Goal: Task Accomplishment & Management: Manage account settings

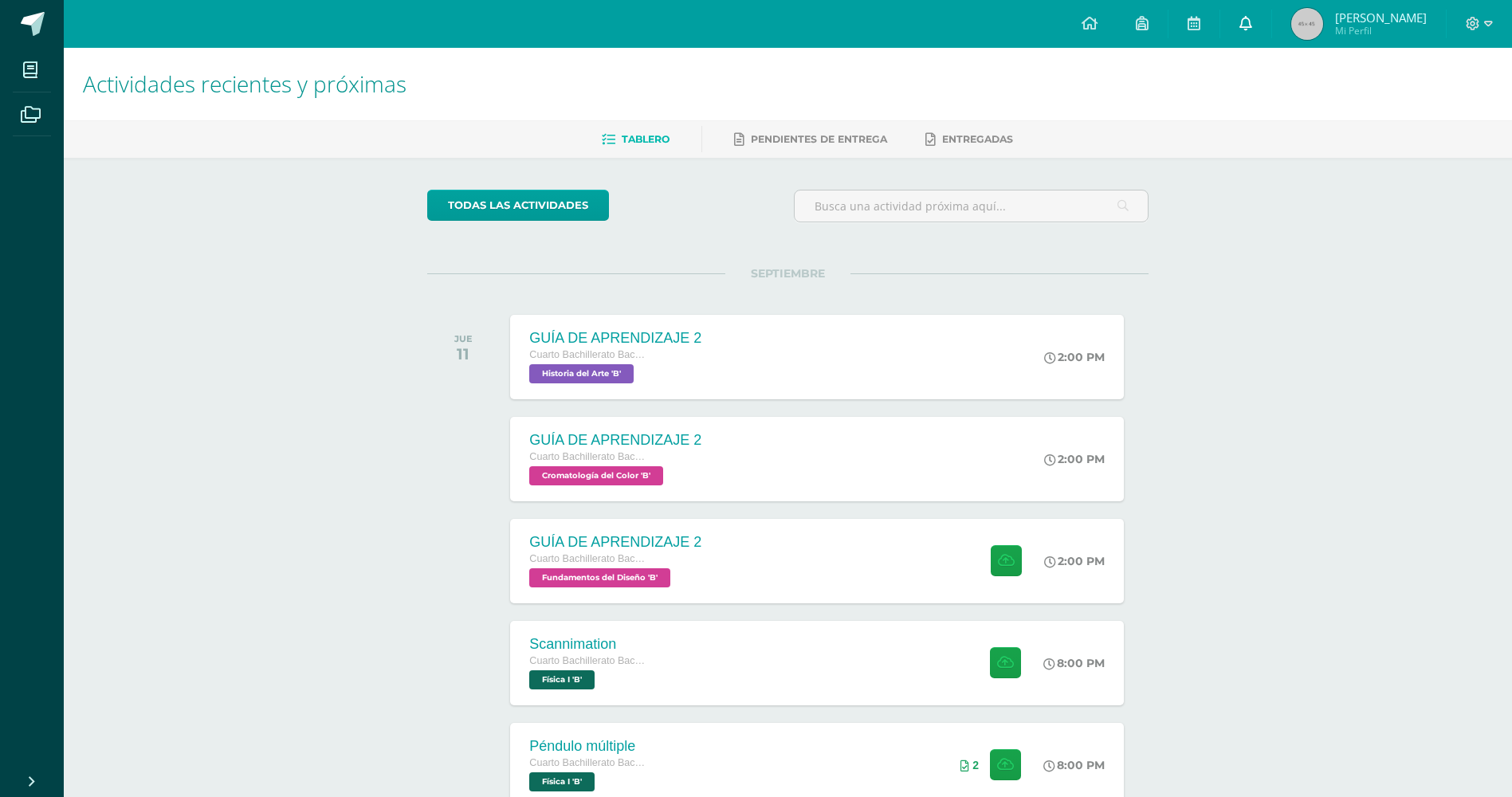
click at [1257, 27] on link at bounding box center [1246, 24] width 51 height 48
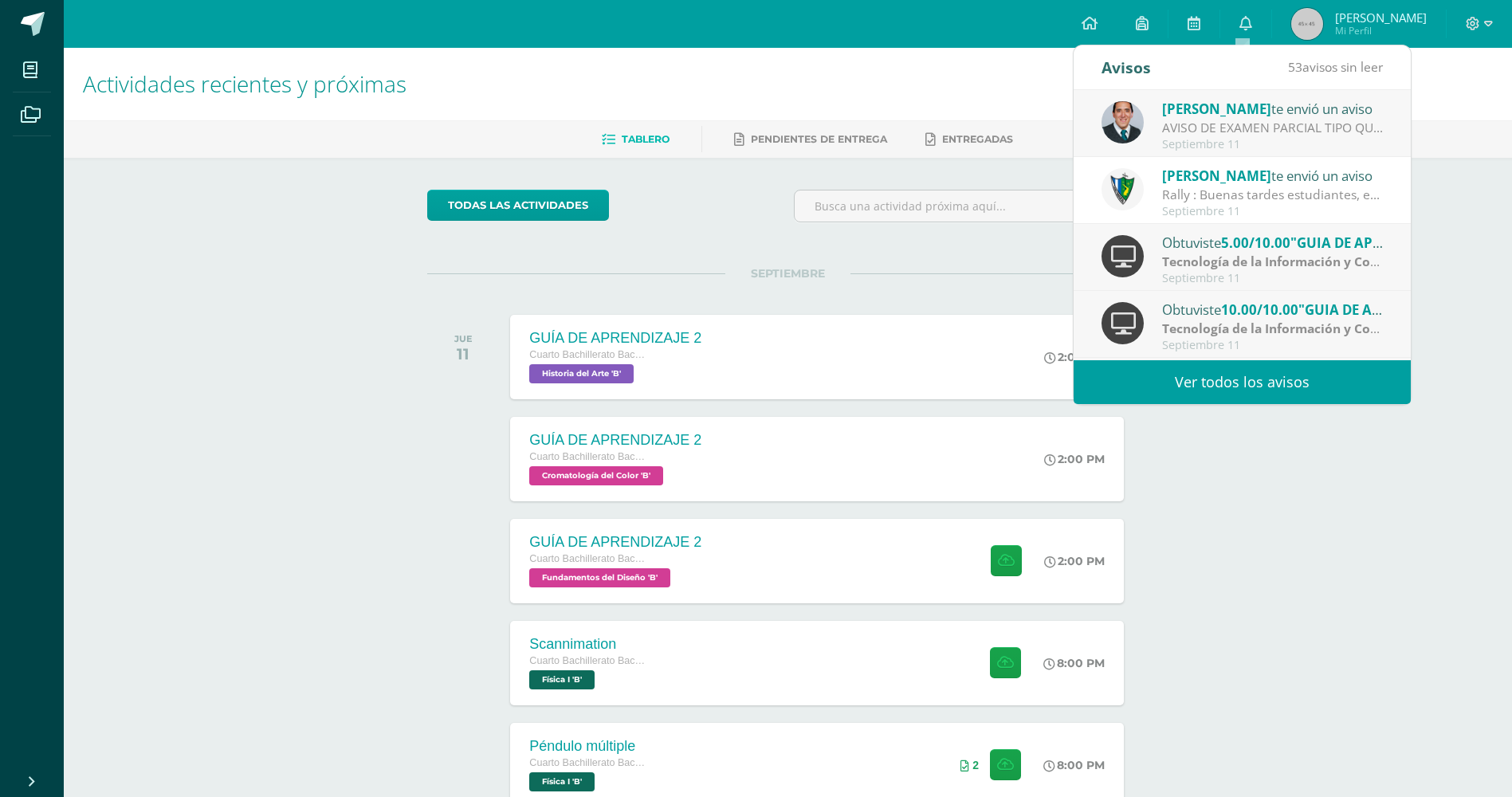
click at [1164, 388] on link "Ver todos los avisos" at bounding box center [1242, 382] width 337 height 43
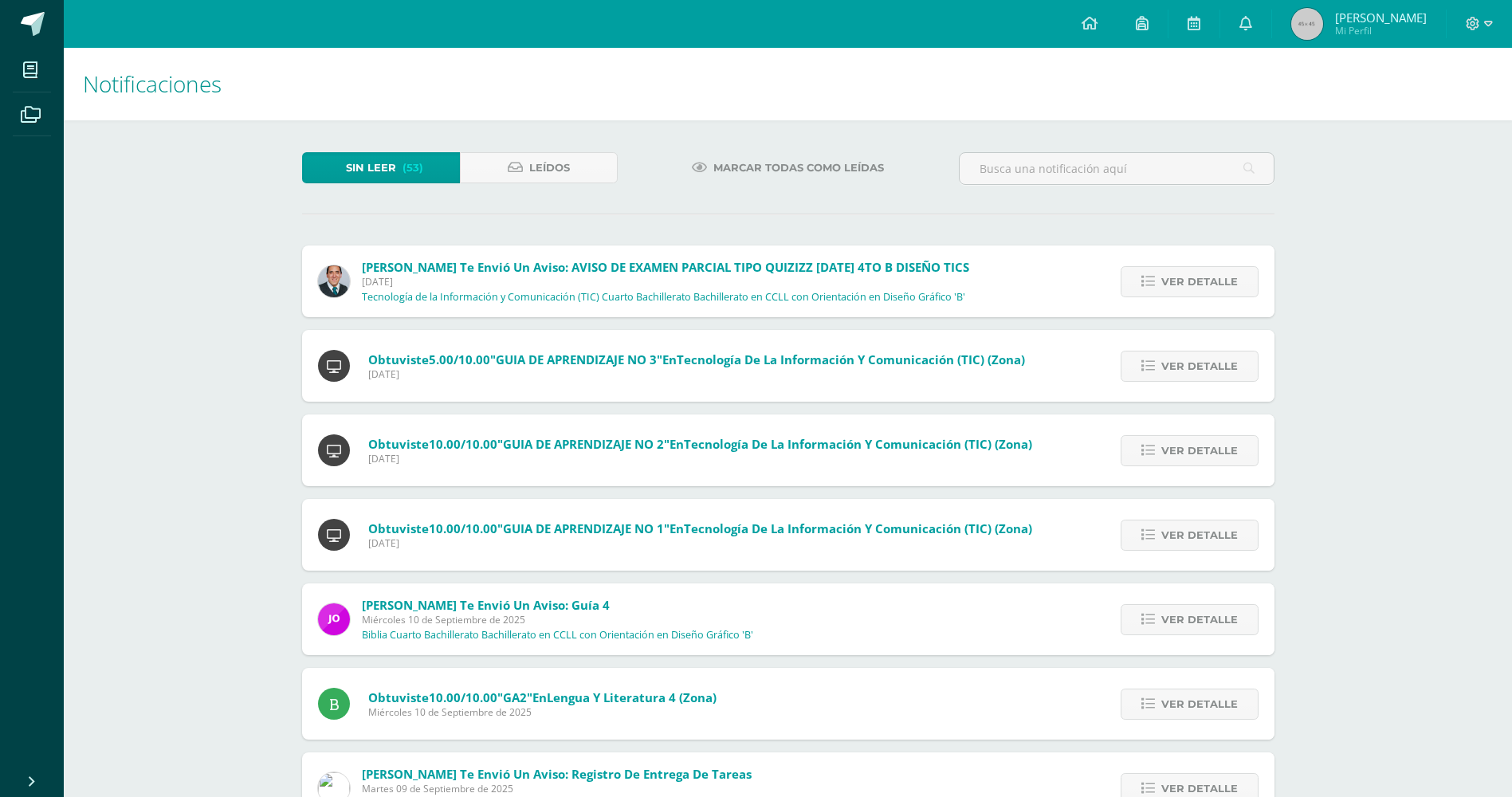
click at [592, 127] on div "Sin leer (53) Leídos Marcar todas como leídas Victor Aquino te envió un aviso: …" at bounding box center [788, 642] width 1037 height 1043
click at [587, 139] on div "Sin leer (53) Leídos Marcar todas como leídas Victor Aquino te envió un aviso: …" at bounding box center [788, 642] width 1037 height 1043
click at [575, 162] on link "Leídos" at bounding box center [539, 168] width 158 height 31
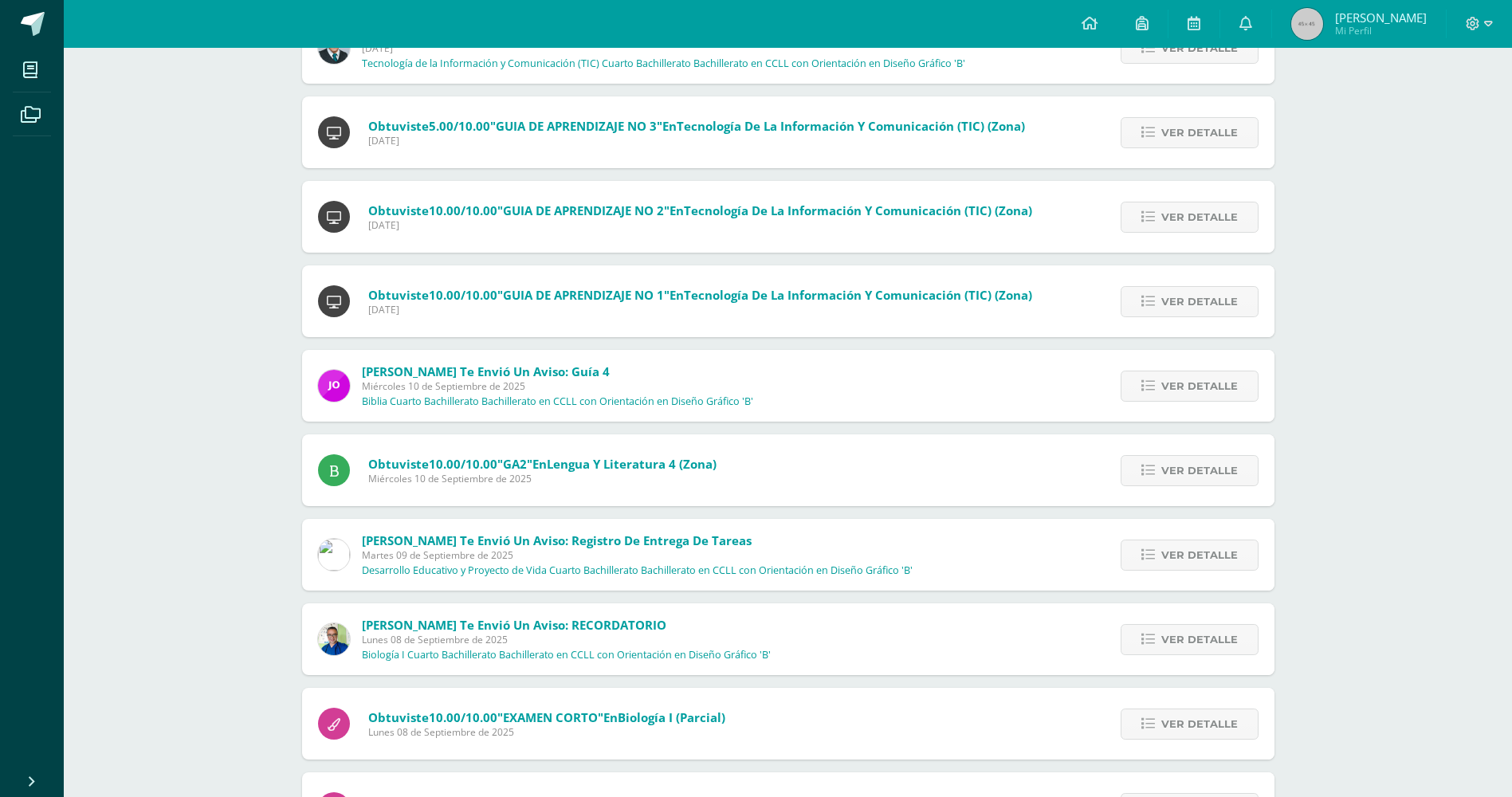
scroll to position [206, 0]
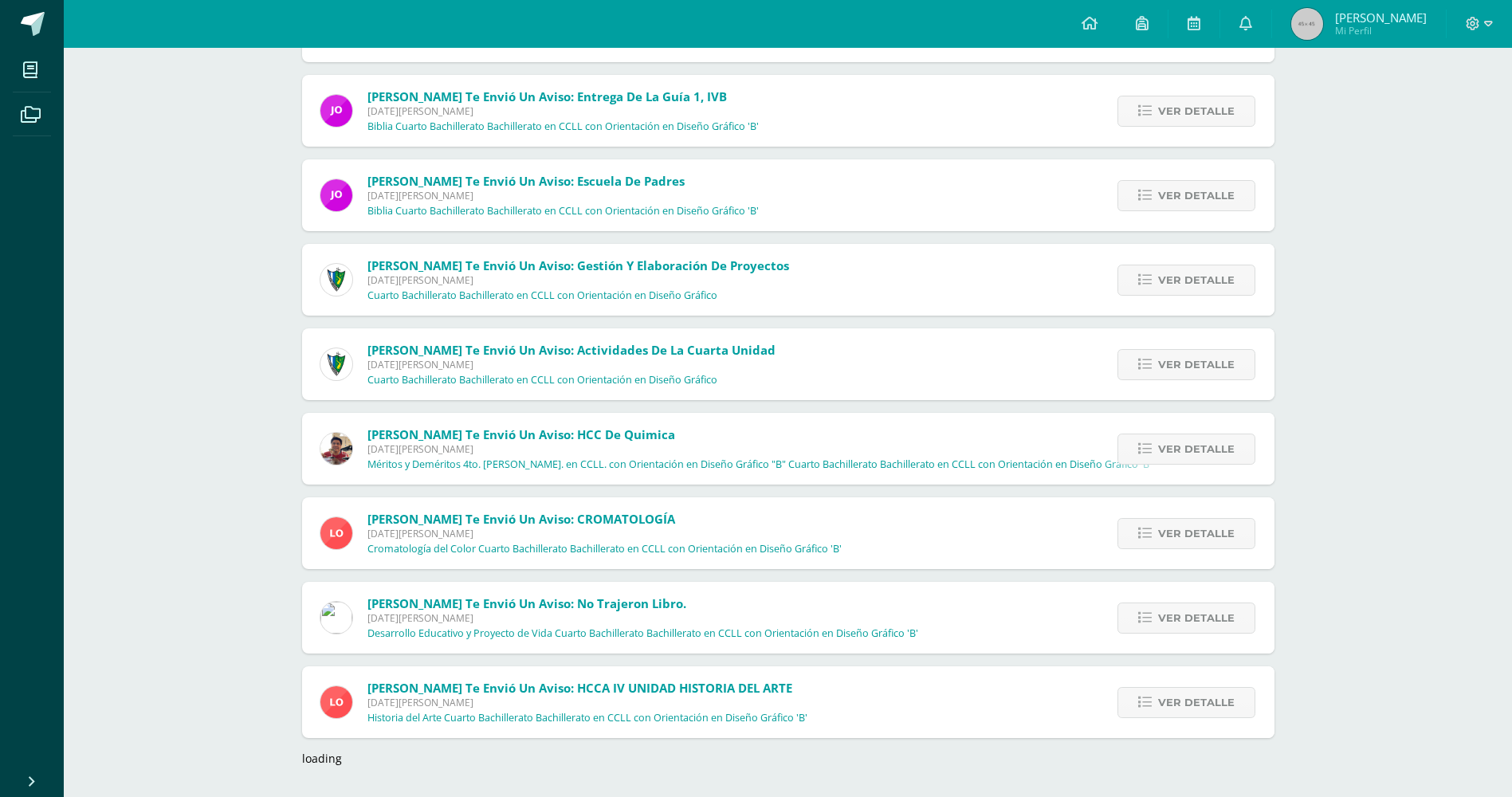
scroll to position [2031, 0]
click at [1236, 463] on link "Ver detalle" at bounding box center [1186, 448] width 138 height 31
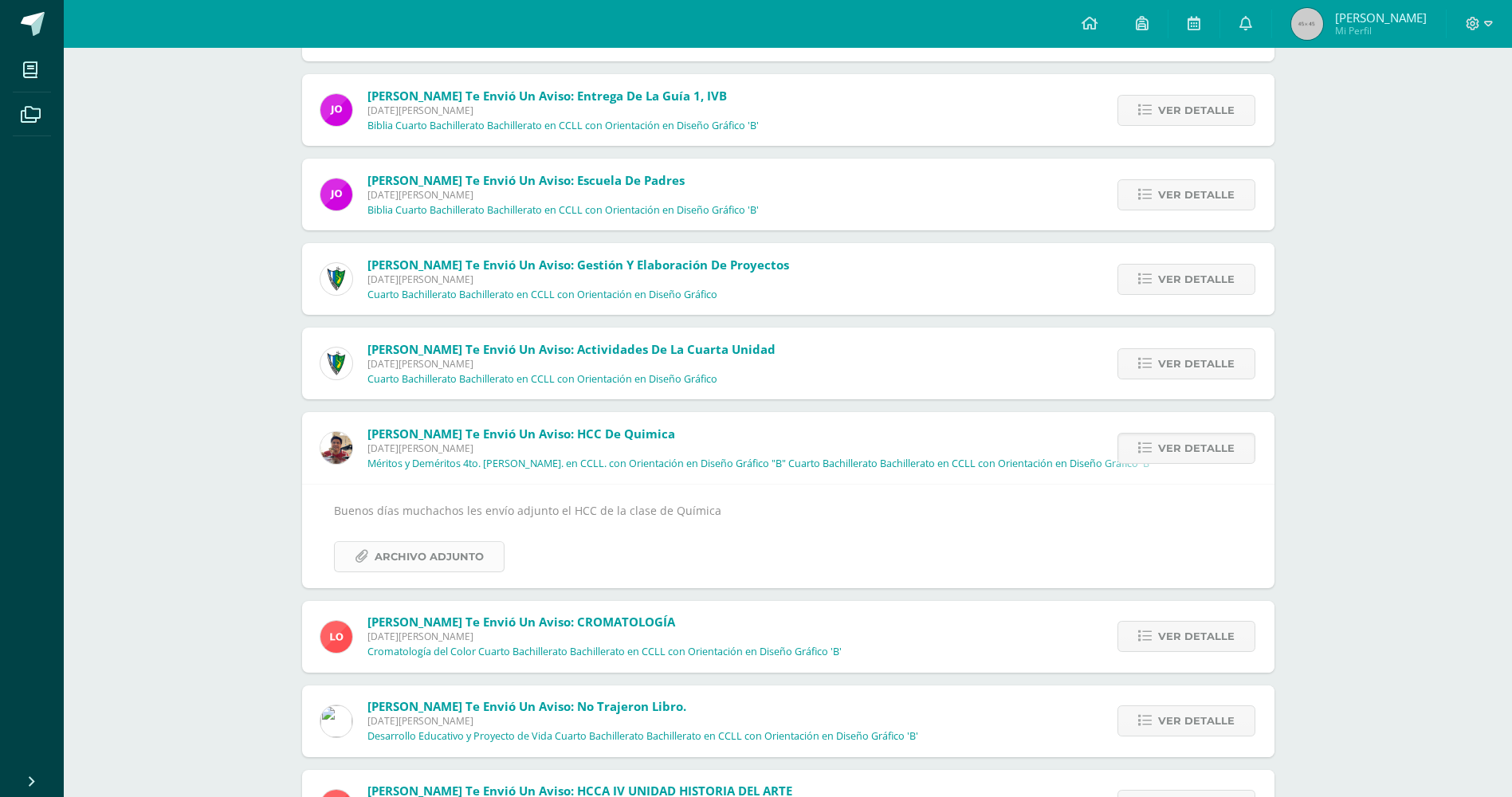
click at [430, 571] on link "Archivo Adjunto" at bounding box center [419, 557] width 170 height 31
